Goal: Task Accomplishment & Management: Complete application form

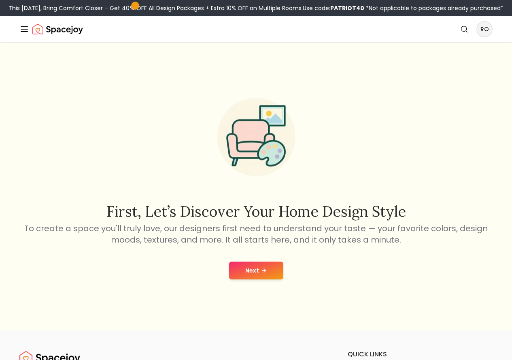
click at [0, 0] on link "Start Your Project" at bounding box center [0, 0] width 0 height 0
click at [0, 0] on icon "Global" at bounding box center [0, 0] width 0 height 0
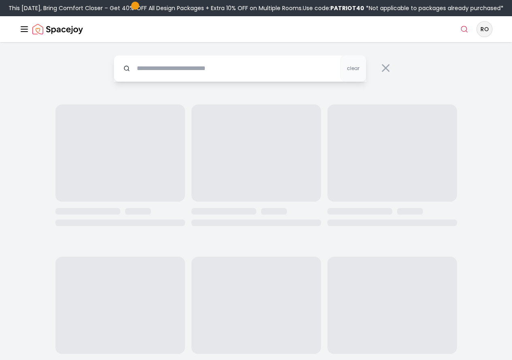
click at [0, 0] on icon "Global" at bounding box center [0, 0] width 0 height 0
click at [199, 82] on input "text" at bounding box center [240, 68] width 253 height 27
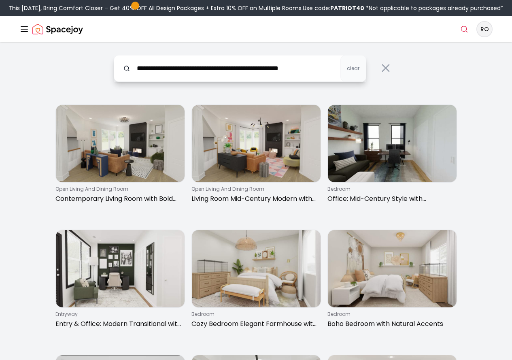
scroll to position [0, 13]
type input "**********"
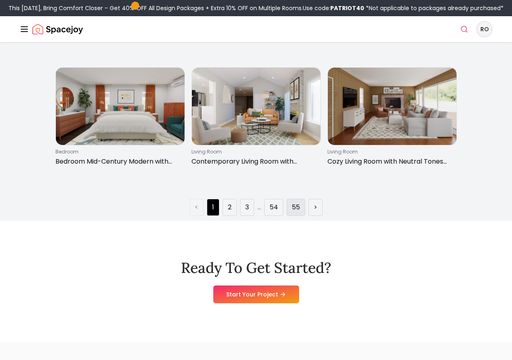
scroll to position [0, 0]
click at [293, 212] on link "55" at bounding box center [296, 207] width 8 height 10
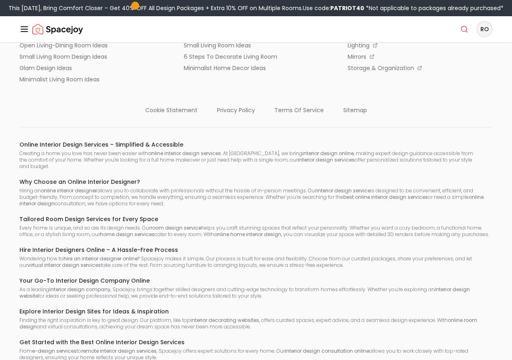
scroll to position [1168, 0]
